Goal: Transaction & Acquisition: Download file/media

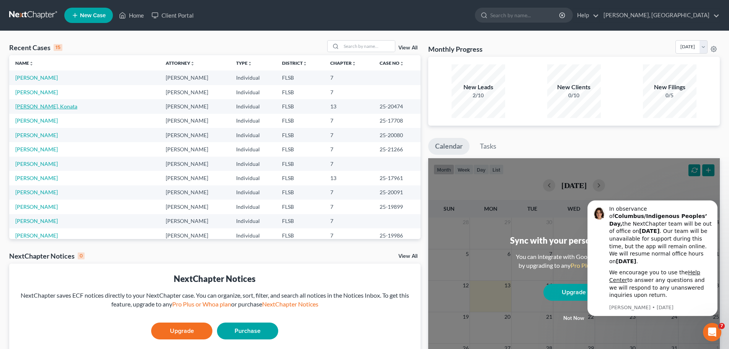
click at [34, 106] on link "[PERSON_NAME], Konata" at bounding box center [46, 106] width 62 height 7
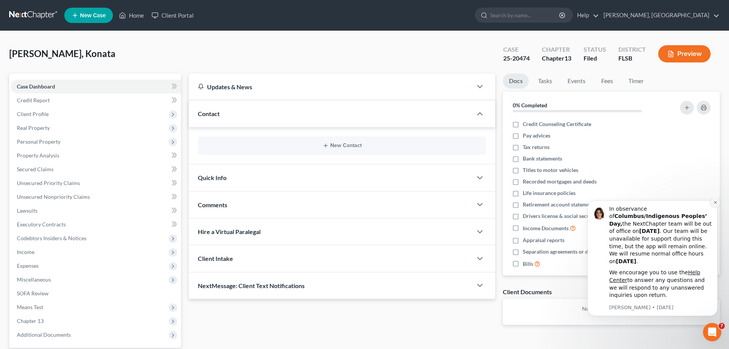
click at [717, 204] on icon "Dismiss notification" at bounding box center [716, 202] width 4 height 4
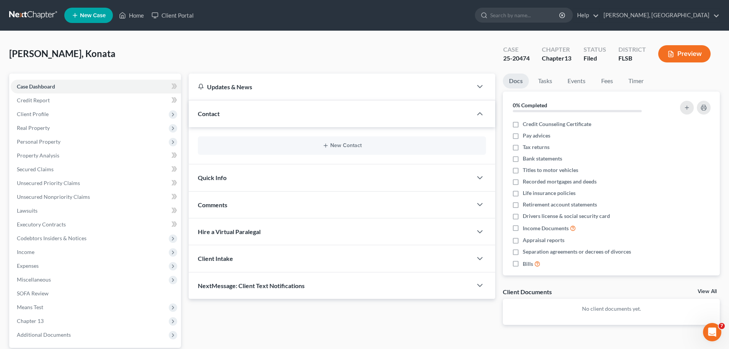
scroll to position [72, 0]
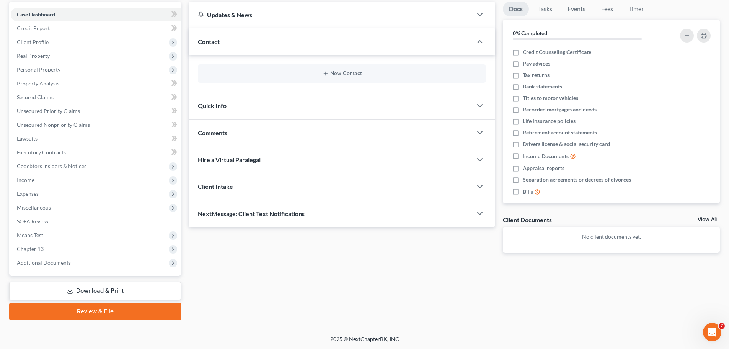
click at [97, 292] on link "Download & Print" at bounding box center [95, 291] width 172 height 18
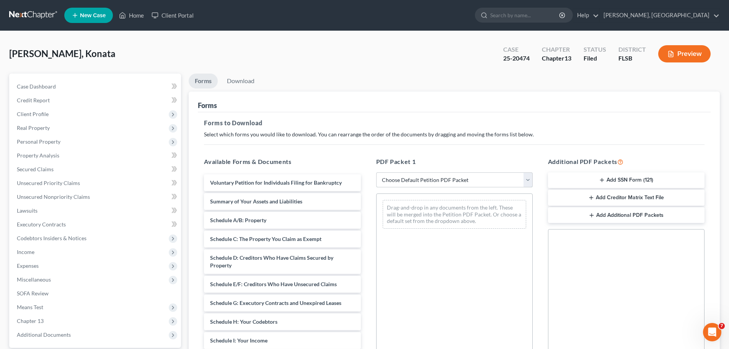
click at [525, 180] on select "Choose Default Petition PDF Packet Complete Bankruptcy Petition (all forms and …" at bounding box center [454, 179] width 157 height 15
select select "0"
click at [376, 172] on select "Choose Default Petition PDF Packet Complete Bankruptcy Petition (all forms and …" at bounding box center [454, 179] width 157 height 15
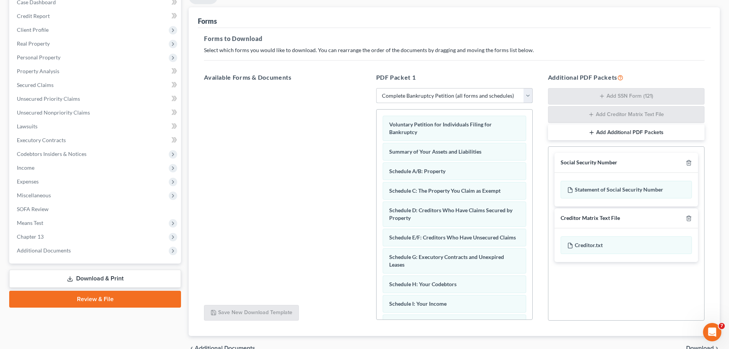
scroll to position [125, 0]
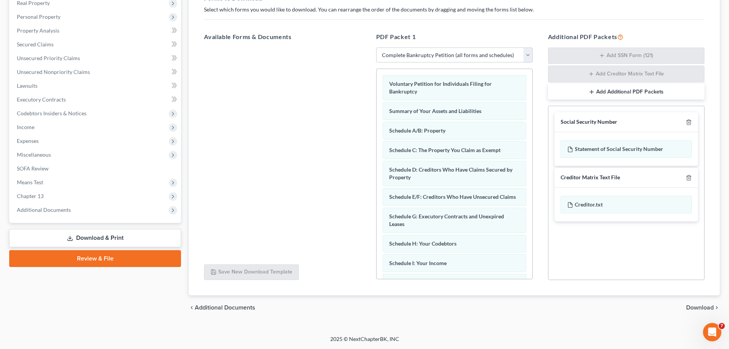
click at [703, 309] on span "Download" at bounding box center [701, 307] width 28 height 6
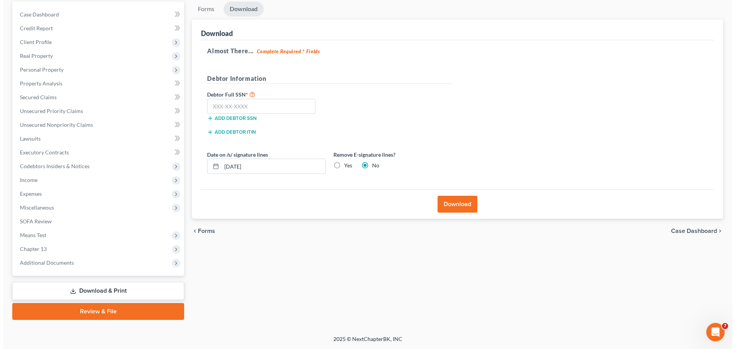
scroll to position [72, 0]
click at [227, 105] on input "text" at bounding box center [258, 106] width 108 height 15
type input "055-66-6986"
click at [458, 203] on button "Download" at bounding box center [455, 204] width 40 height 17
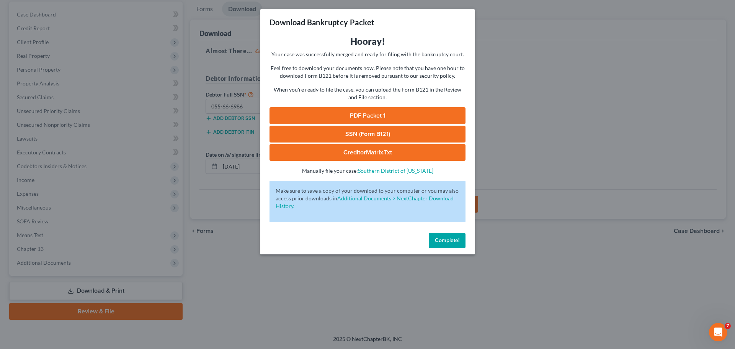
click at [361, 114] on link "PDF Packet 1" at bounding box center [368, 115] width 196 height 17
click at [370, 133] on link "SSN (Form B121)" at bounding box center [368, 134] width 196 height 17
click at [370, 151] on link "CreditorMatrix.txt" at bounding box center [368, 152] width 196 height 17
